Goal: Task Accomplishment & Management: Manage account settings

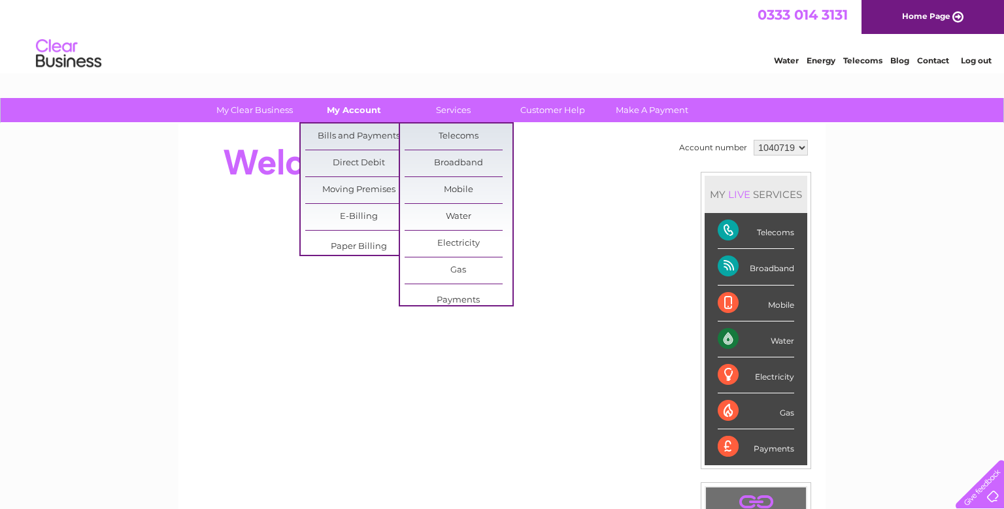
click at [340, 100] on link "My Account" at bounding box center [354, 110] width 108 height 24
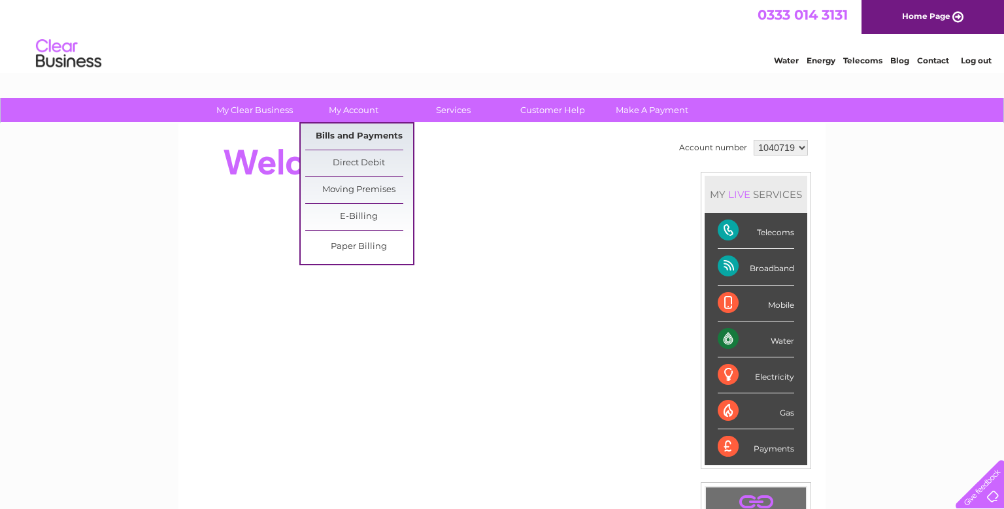
click at [382, 135] on link "Bills and Payments" at bounding box center [359, 137] width 108 height 26
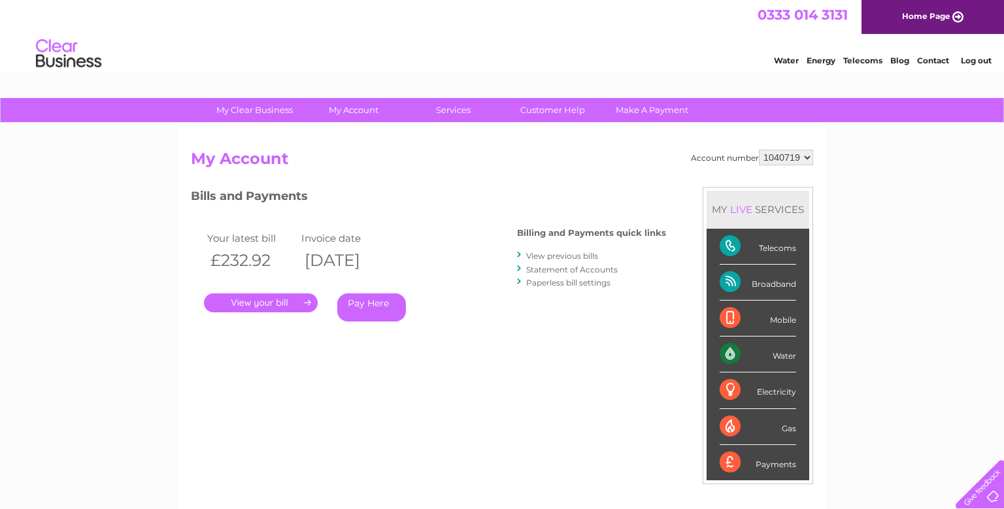
click at [296, 305] on link "." at bounding box center [261, 303] width 114 height 19
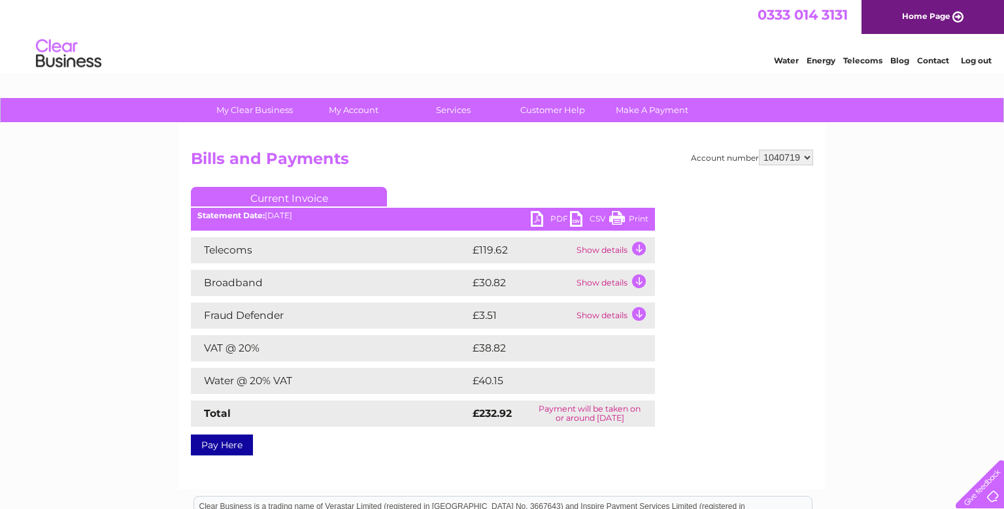
click at [537, 221] on link "PDF" at bounding box center [550, 220] width 39 height 19
